Goal: Navigation & Orientation: Find specific page/section

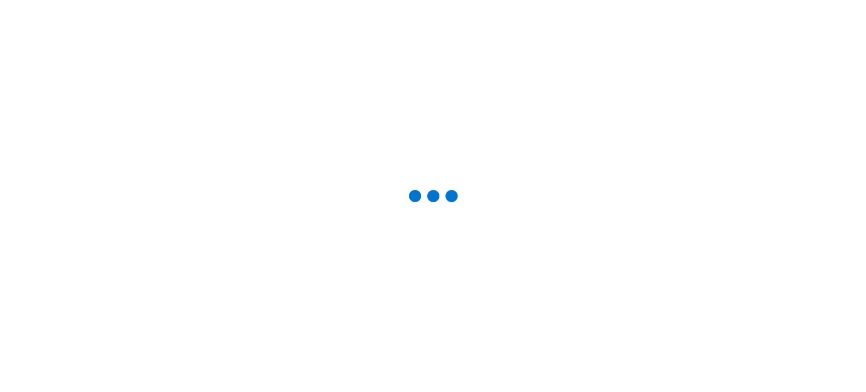
click at [605, 92] on div at bounding box center [433, 195] width 834 height 359
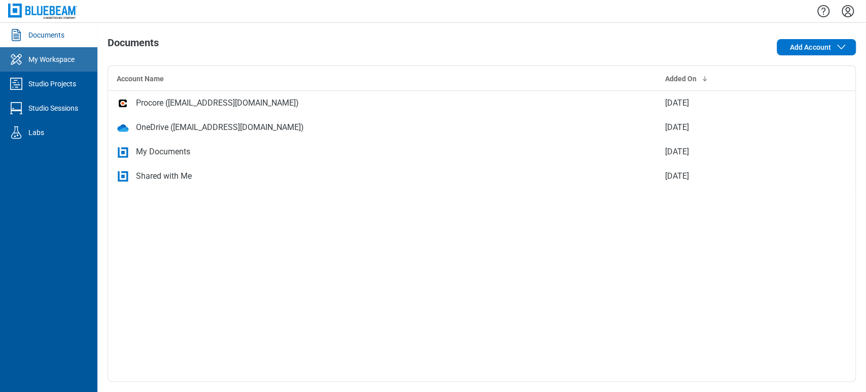
click at [32, 63] on div "My Workspace" at bounding box center [51, 59] width 46 height 10
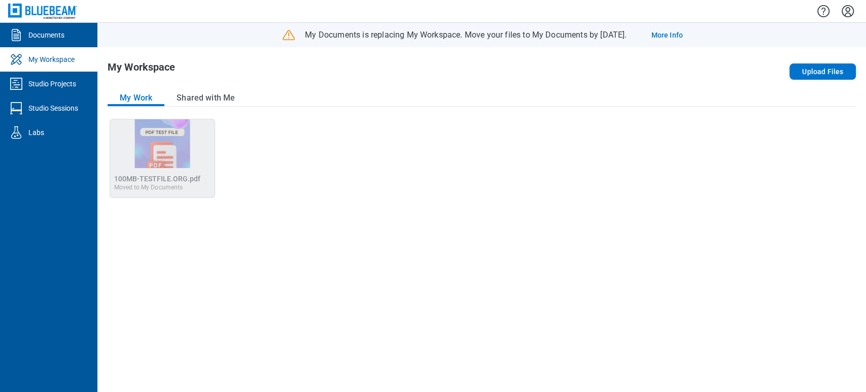
click at [45, 15] on img at bounding box center [42, 11] width 69 height 15
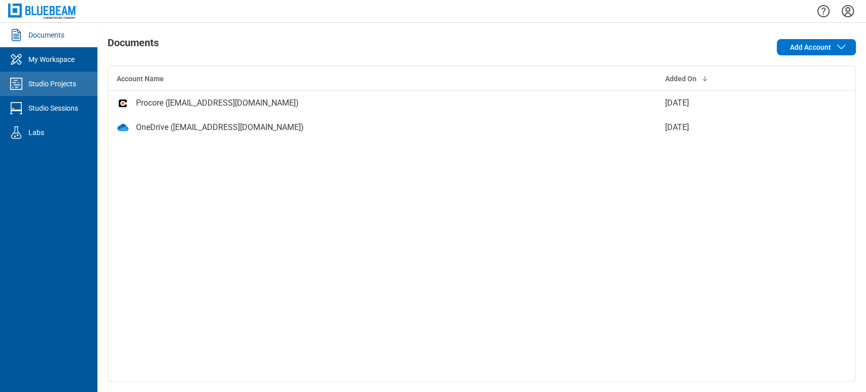
click at [62, 90] on link "Studio Projects" at bounding box center [48, 84] width 97 height 24
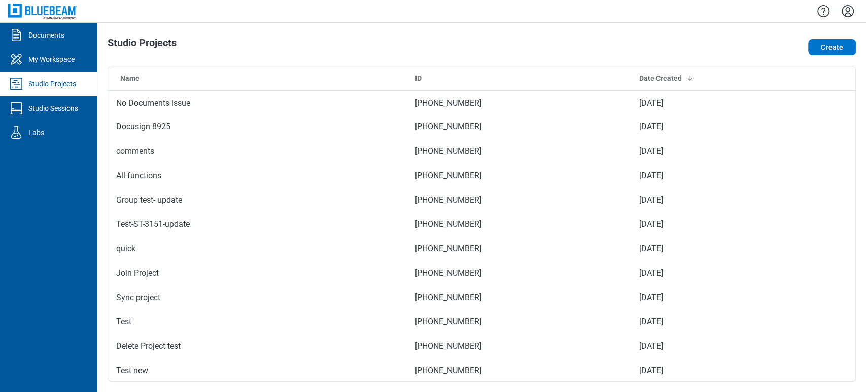
click at [48, 15] on img at bounding box center [42, 11] width 69 height 15
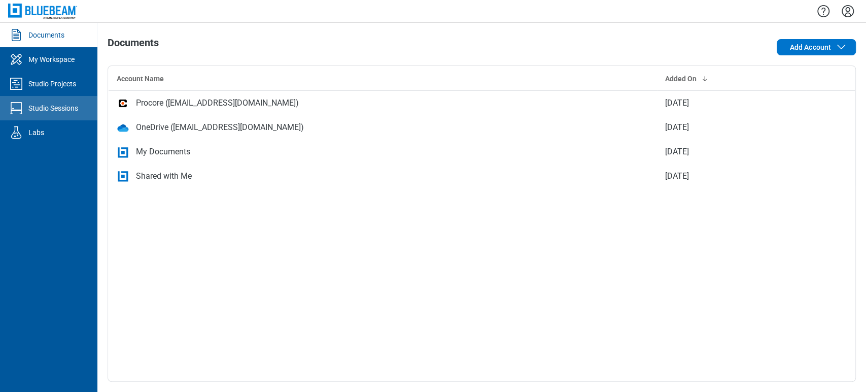
click at [59, 115] on link "Studio Sessions" at bounding box center [48, 108] width 97 height 24
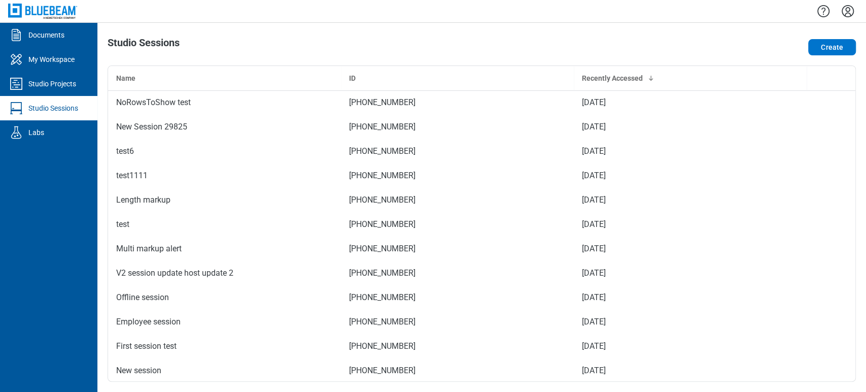
click at [61, 11] on img at bounding box center [42, 11] width 69 height 15
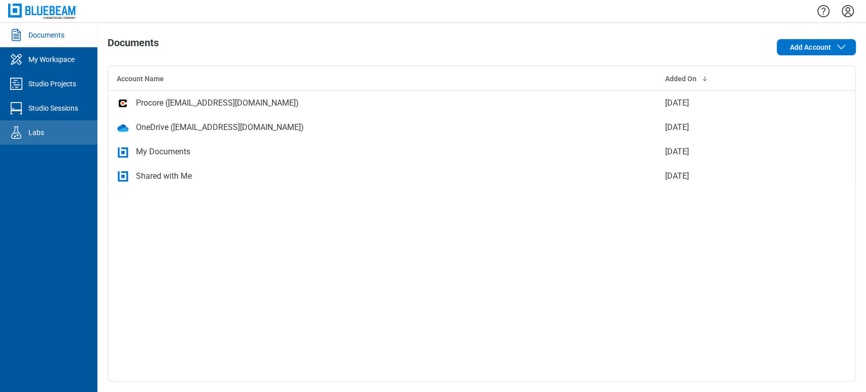
click at [23, 128] on icon "Labs" at bounding box center [16, 132] width 16 height 16
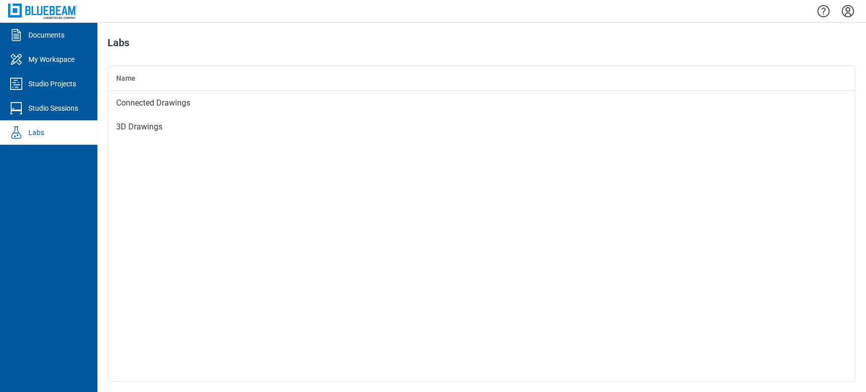
click at [58, 12] on img at bounding box center [42, 11] width 69 height 15
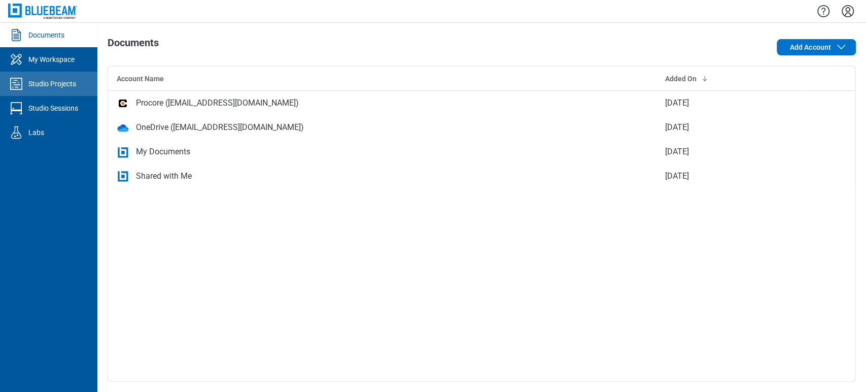
click at [62, 80] on div "Studio Projects" at bounding box center [52, 84] width 48 height 10
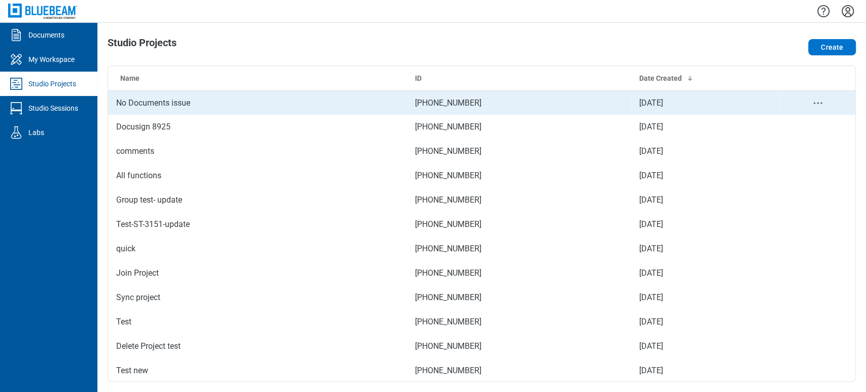
click at [180, 106] on td "No Documents issue" at bounding box center [257, 102] width 299 height 24
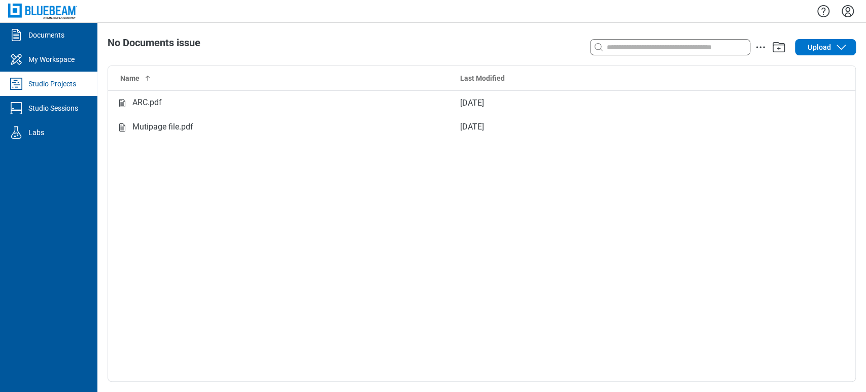
click at [70, 10] on img at bounding box center [42, 11] width 69 height 15
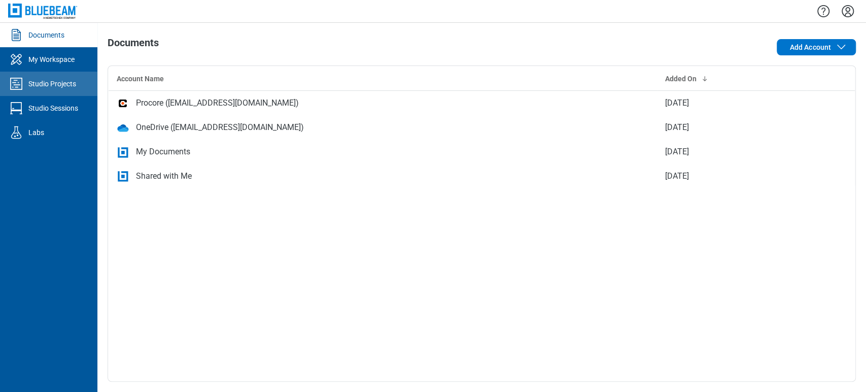
click at [43, 85] on div "Studio Projects" at bounding box center [52, 84] width 48 height 10
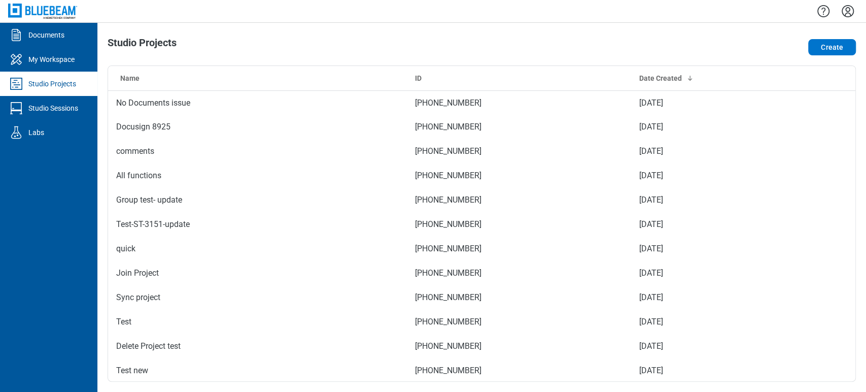
click at [48, 12] on img at bounding box center [42, 11] width 69 height 15
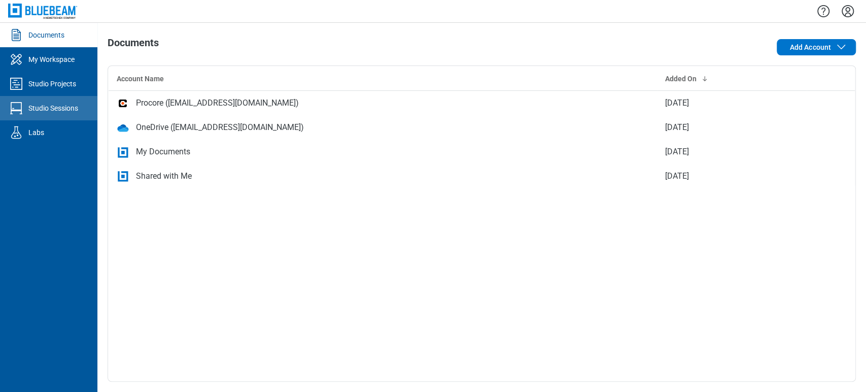
click at [49, 103] on div "Studio Sessions" at bounding box center [53, 108] width 50 height 10
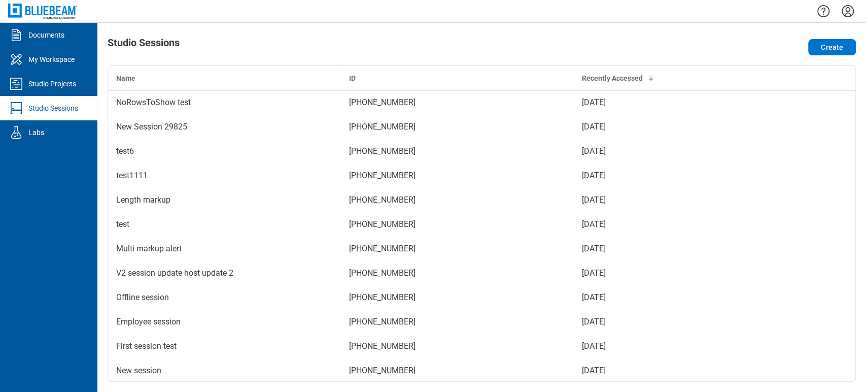
click at [847, 14] on icon "Settings" at bounding box center [848, 11] width 16 height 16
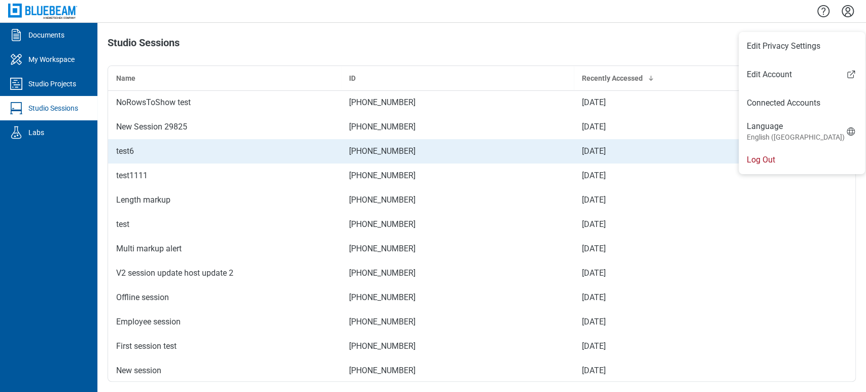
click at [773, 159] on li "Log Out" at bounding box center [802, 160] width 126 height 28
